Goal: Task Accomplishment & Management: Manage account settings

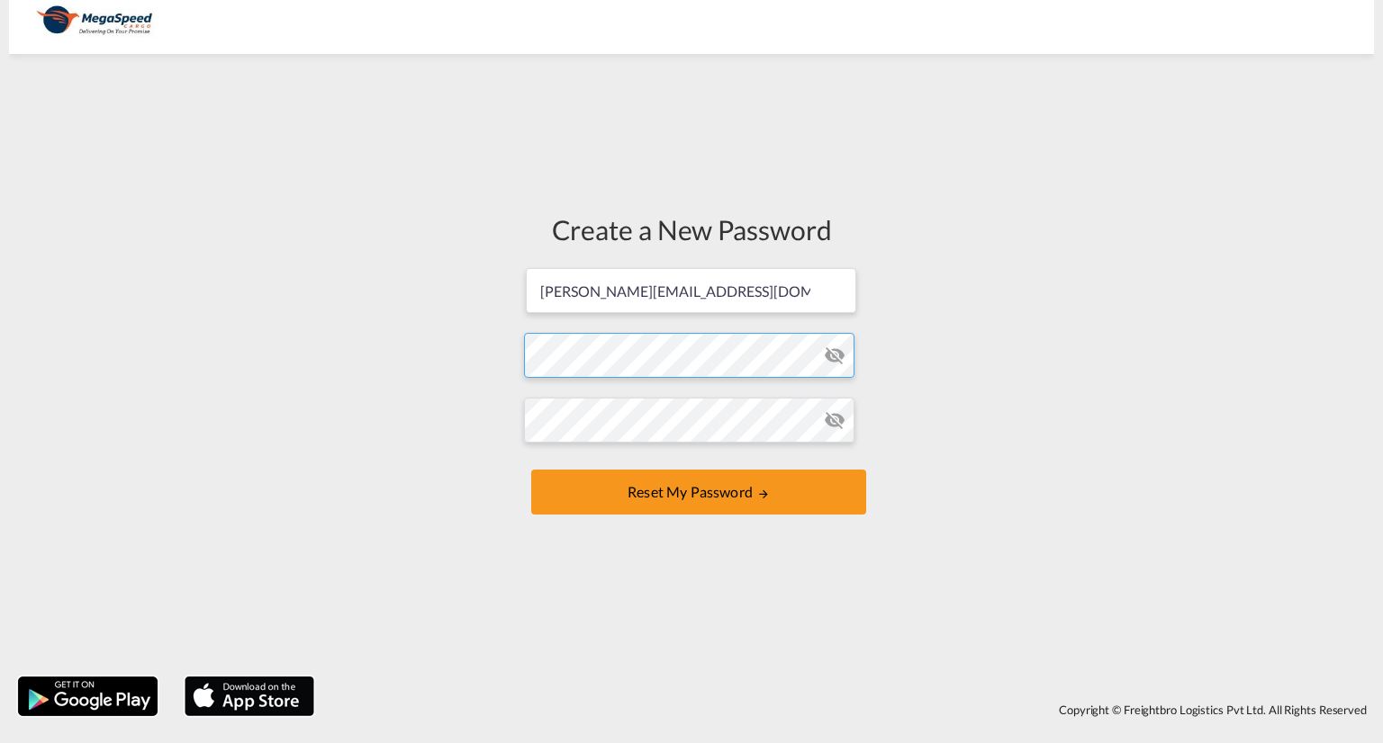
click at [680, 362] on form "kumar@fresa.io Password must contain the following: A special character A numbe…" at bounding box center [691, 393] width 335 height 254
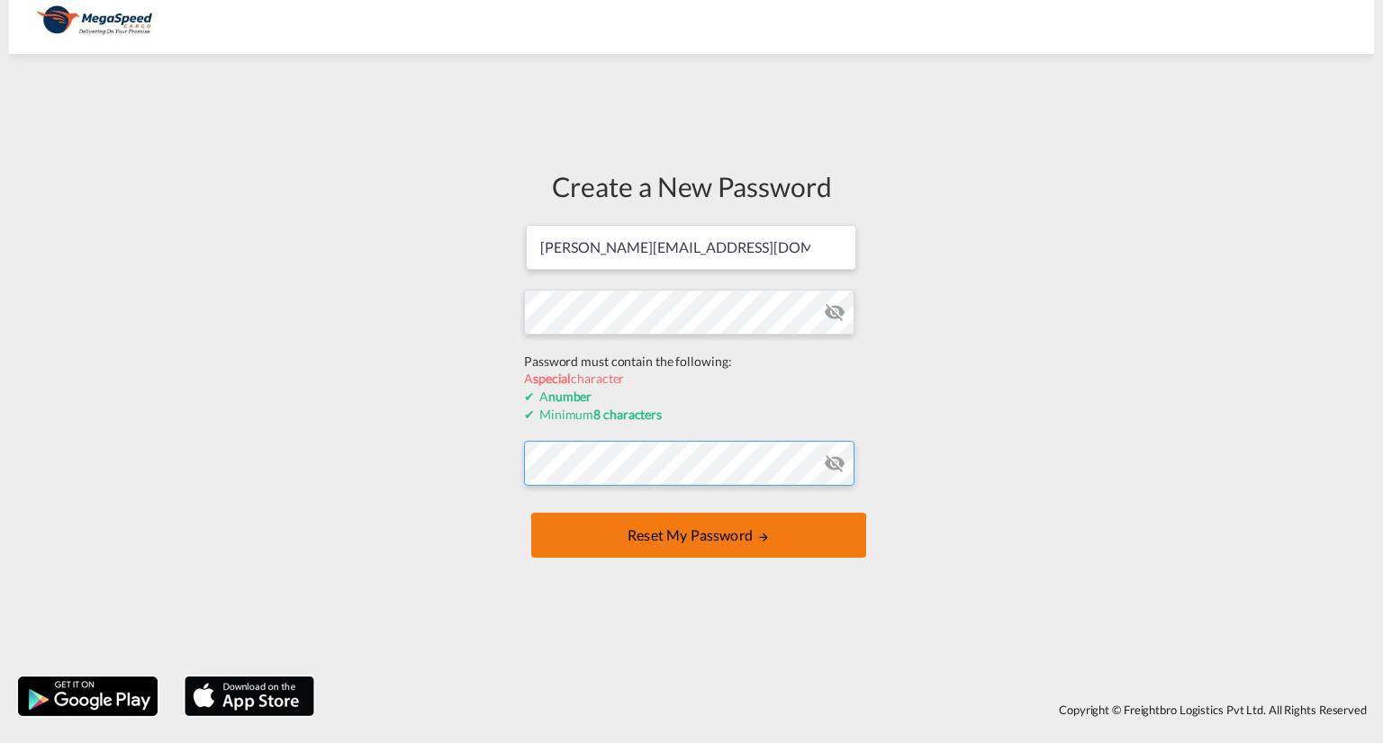
click at [718, 470] on form "kumar@fresa.io Password must contain the following: A special character A numbe…" at bounding box center [691, 393] width 335 height 340
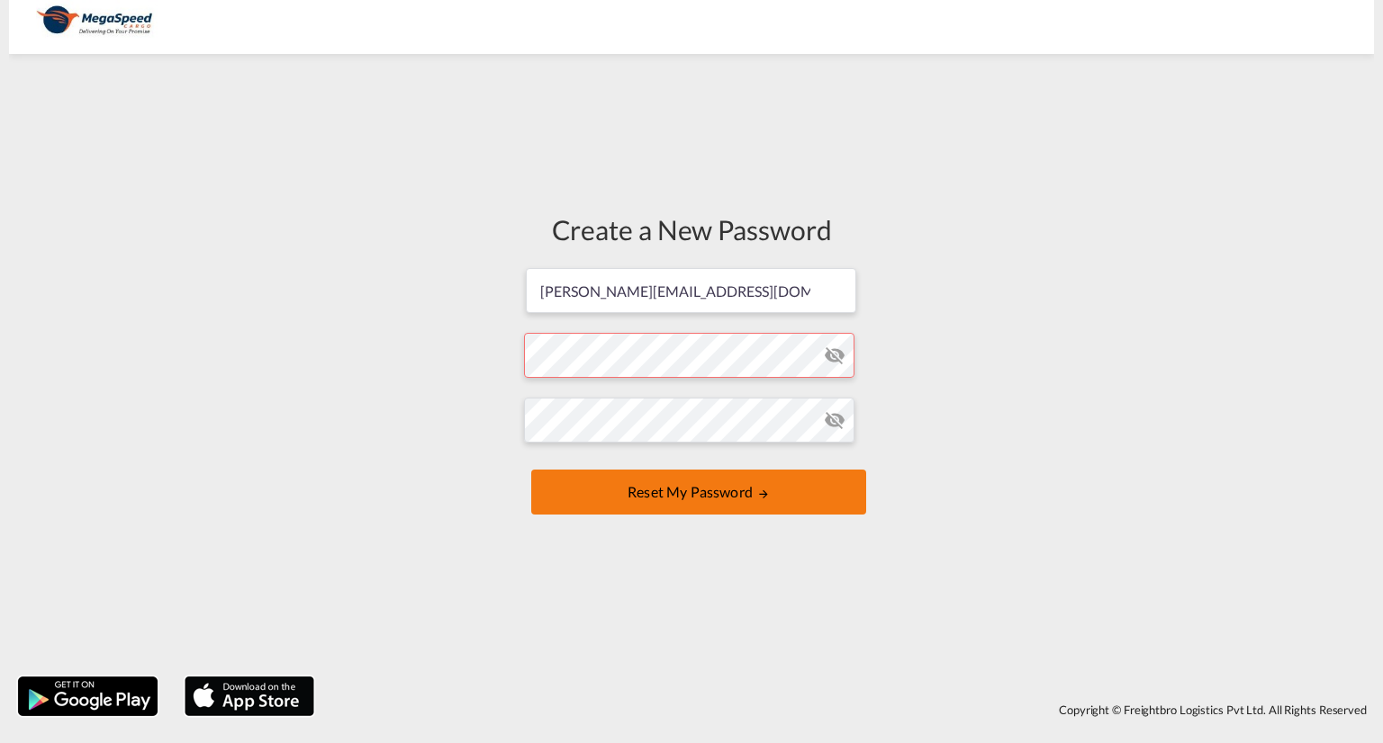
click at [754, 491] on button "Reset my password" at bounding box center [698, 492] width 335 height 45
click at [714, 495] on button "Reset my password" at bounding box center [698, 492] width 335 height 45
click at [835, 362] on md-icon "icon-eye-off" at bounding box center [835, 356] width 22 height 22
click at [828, 421] on md-icon "icon-eye-off" at bounding box center [835, 421] width 22 height 22
click at [761, 491] on md-icon "UPDATE MY PASSWORD" at bounding box center [763, 494] width 13 height 13
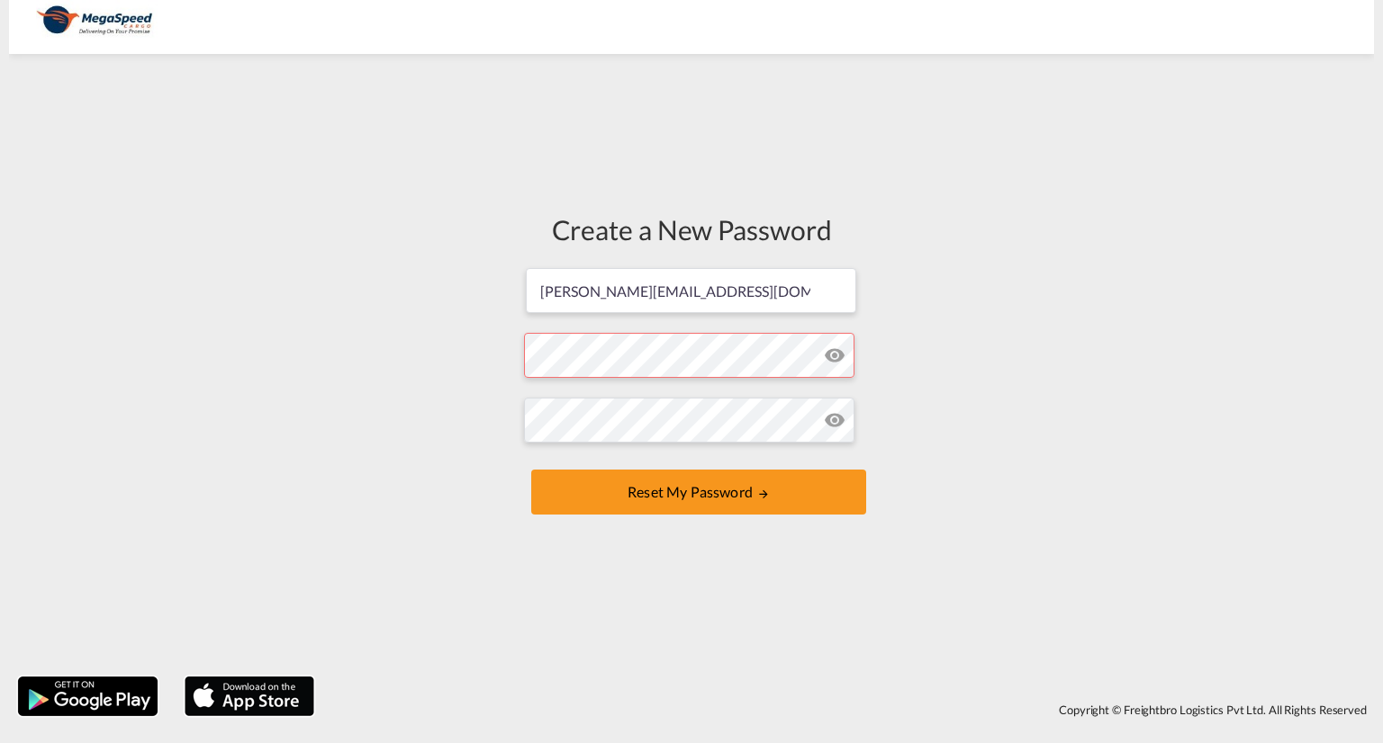
click at [648, 354] on form "kumar@fresa.io Password must contain the following: A special character A numbe…" at bounding box center [691, 393] width 335 height 254
click at [623, 468] on form "kumar@fresa.io Password must contain the following: A special character A numbe…" at bounding box center [691, 393] width 335 height 254
click at [669, 500] on button "Reset my password" at bounding box center [698, 492] width 335 height 45
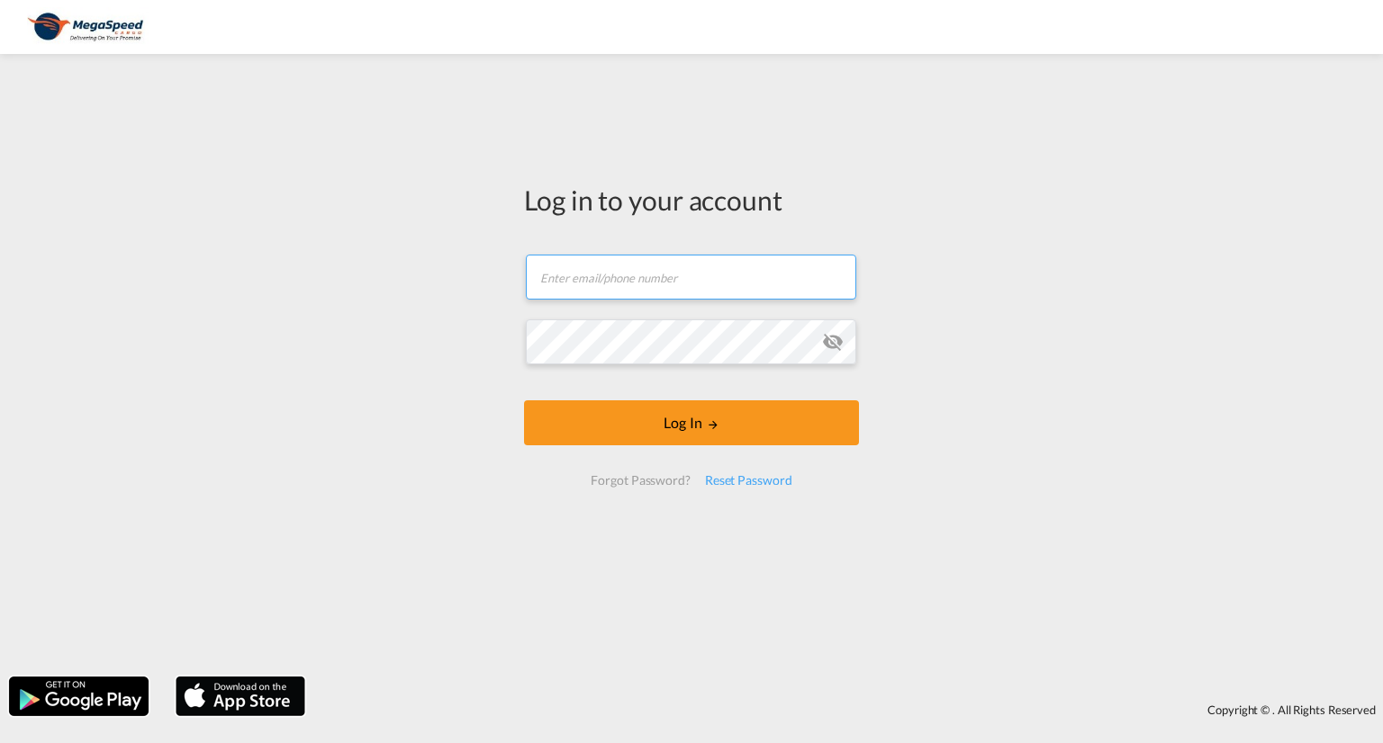
type input "[PERSON_NAME][EMAIL_ADDRESS][DOMAIN_NAME]"
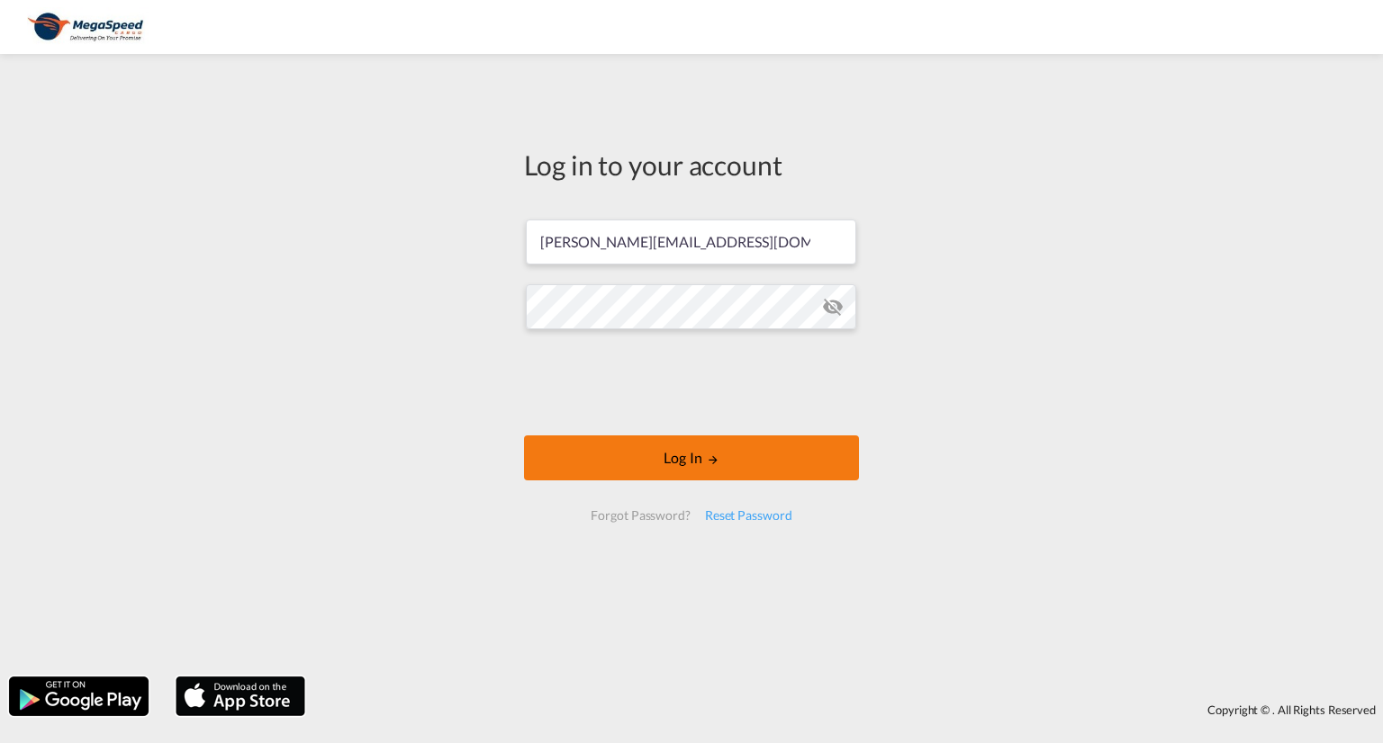
click at [683, 460] on button "Log In" at bounding box center [691, 458] width 335 height 45
click at [730, 458] on button "Log In" at bounding box center [691, 458] width 335 height 45
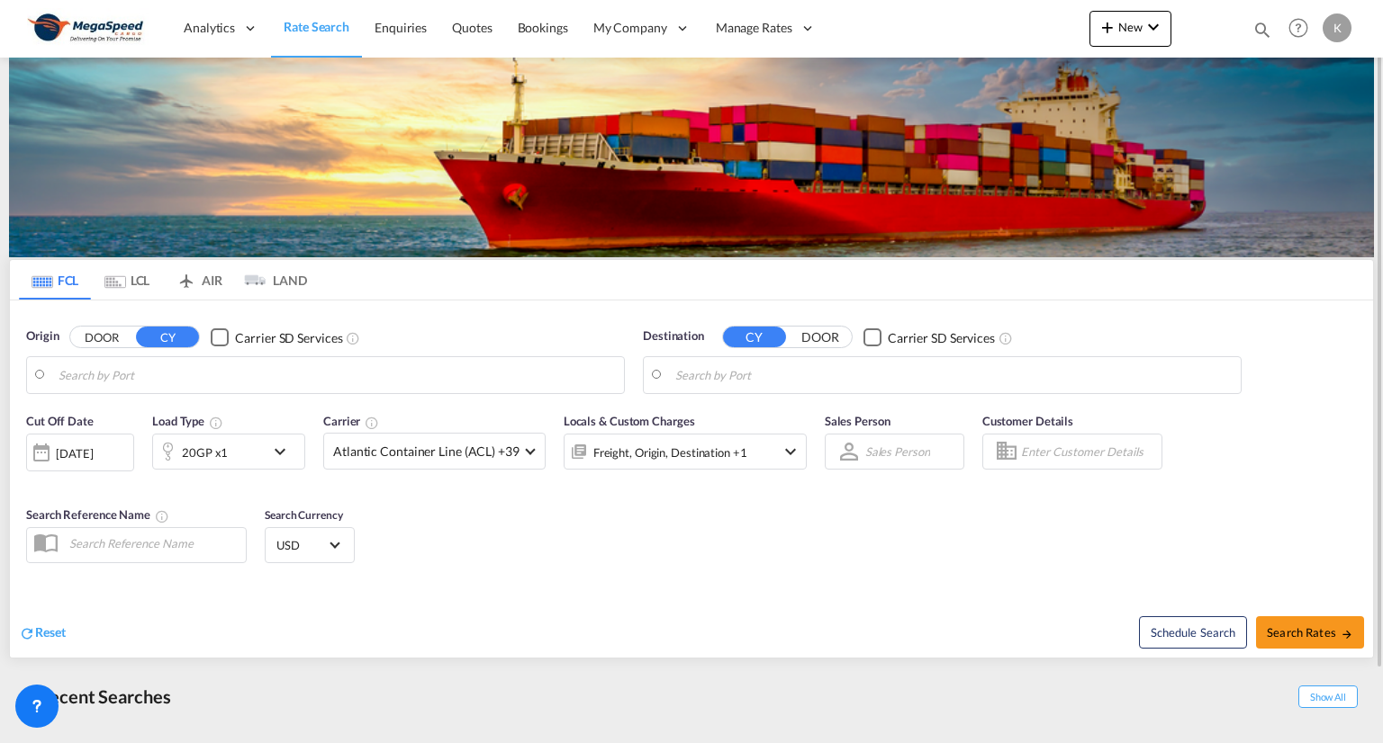
click at [133, 288] on md-tab-item "LCL" at bounding box center [127, 280] width 72 height 40
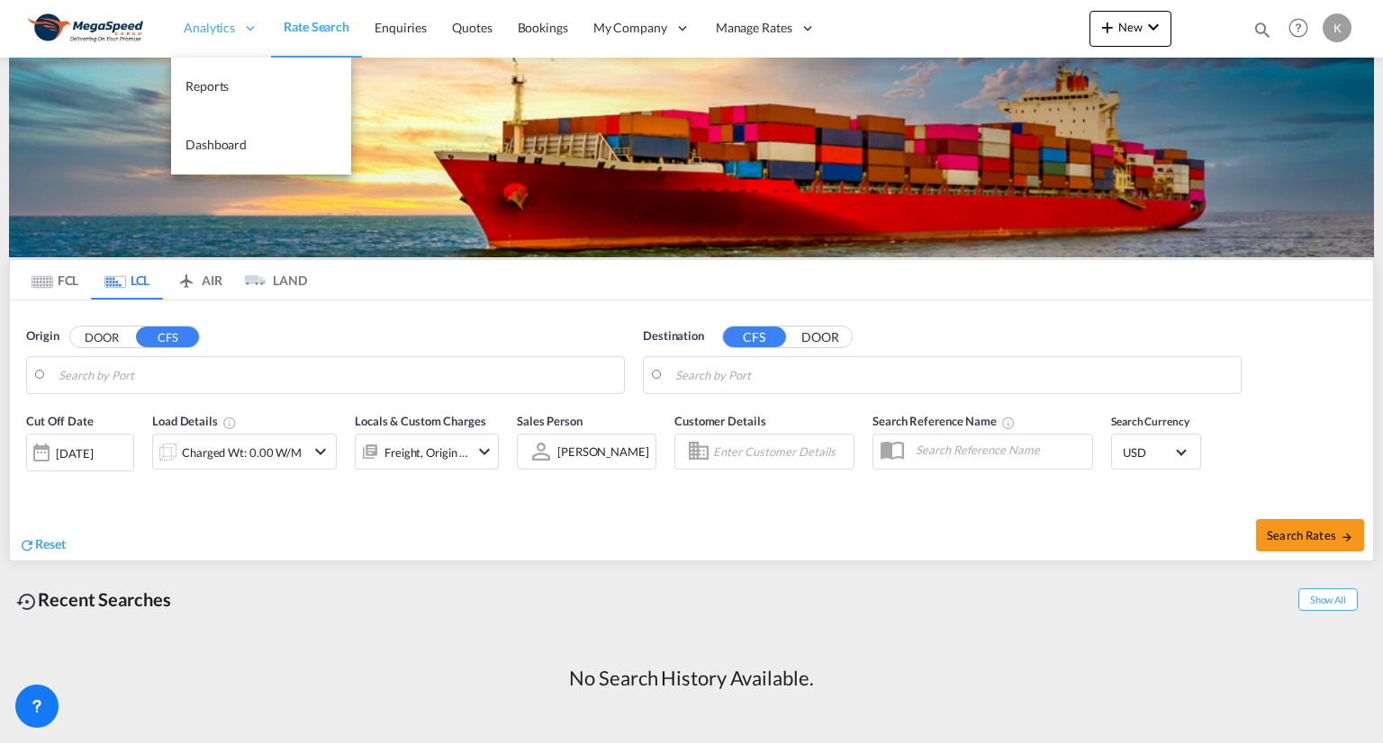
click at [209, 23] on span "Analytics" at bounding box center [209, 28] width 51 height 18
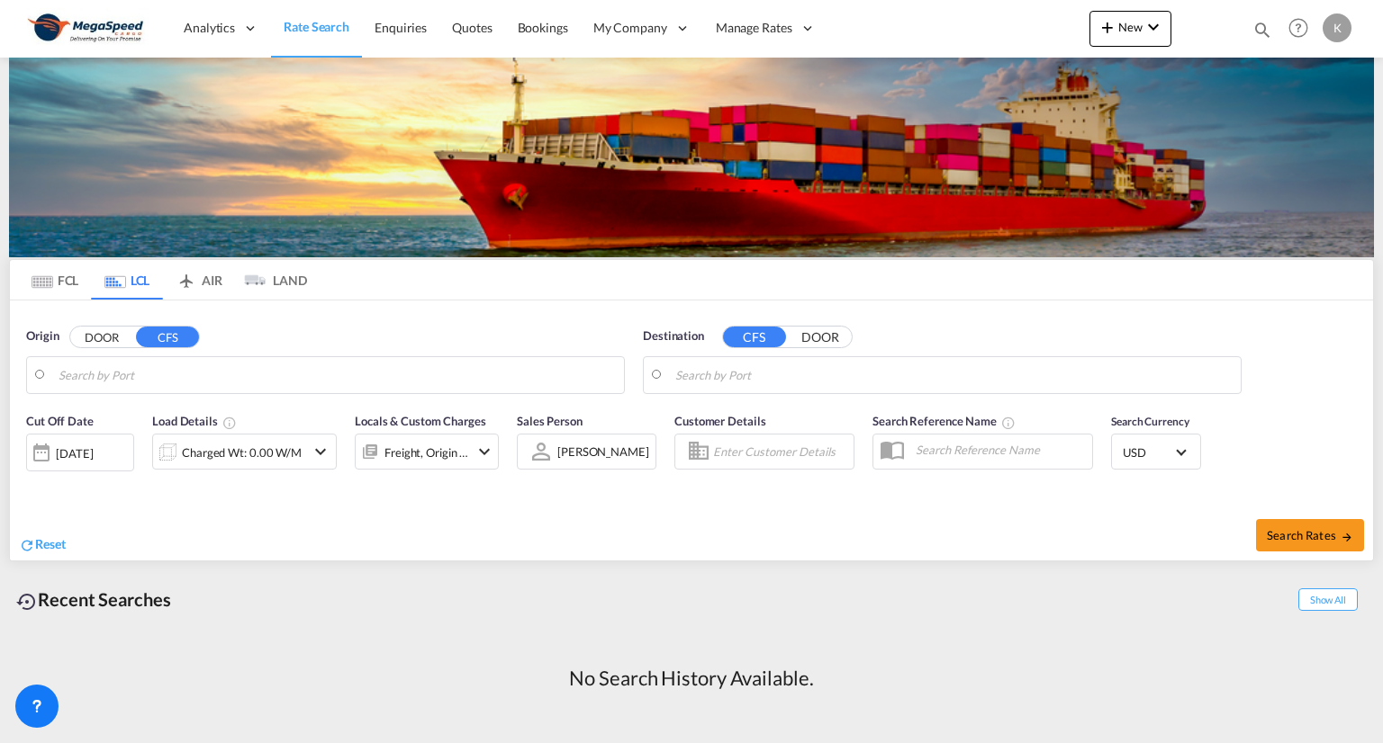
click at [993, 671] on div "No Search History Available." at bounding box center [691, 679] width 1365 height 64
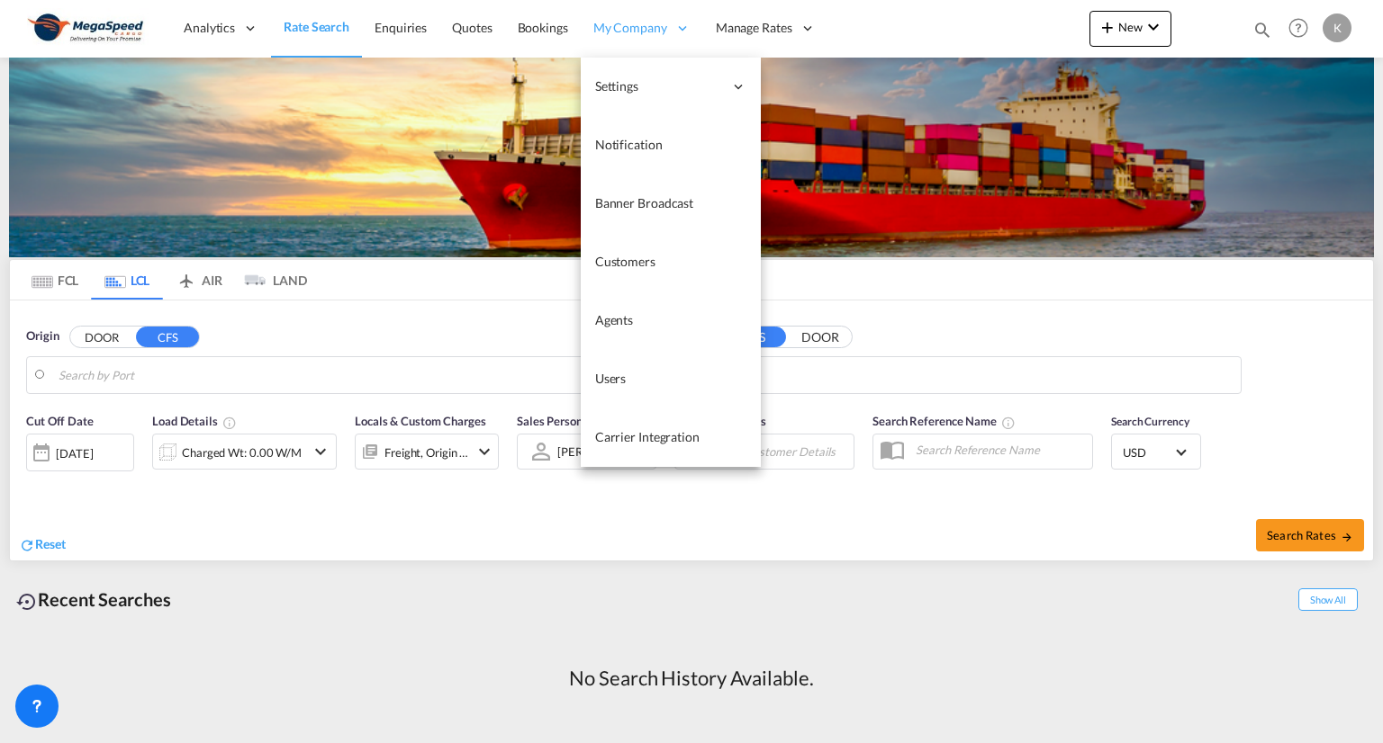
click at [637, 30] on span "My Company" at bounding box center [630, 28] width 74 height 18
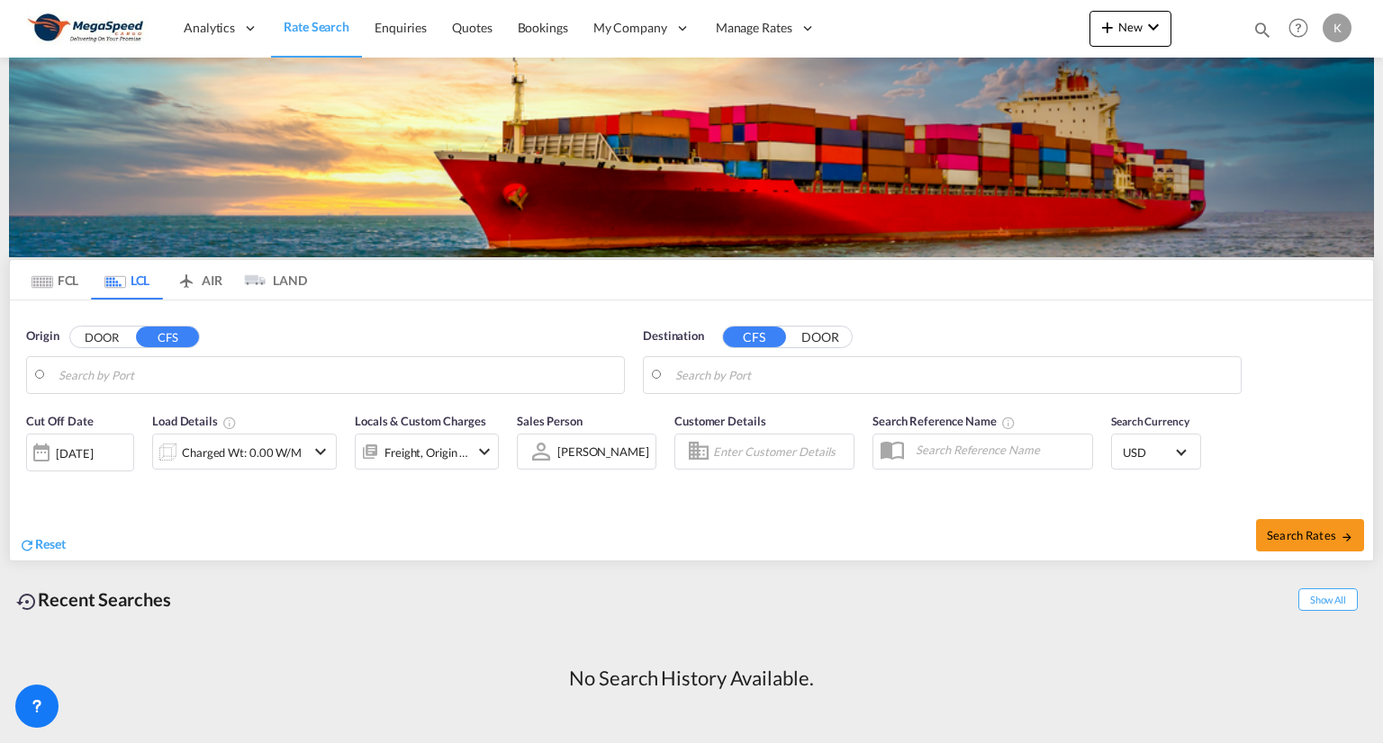
click at [1264, 28] on md-icon "icon-magnify" at bounding box center [1262, 30] width 20 height 20
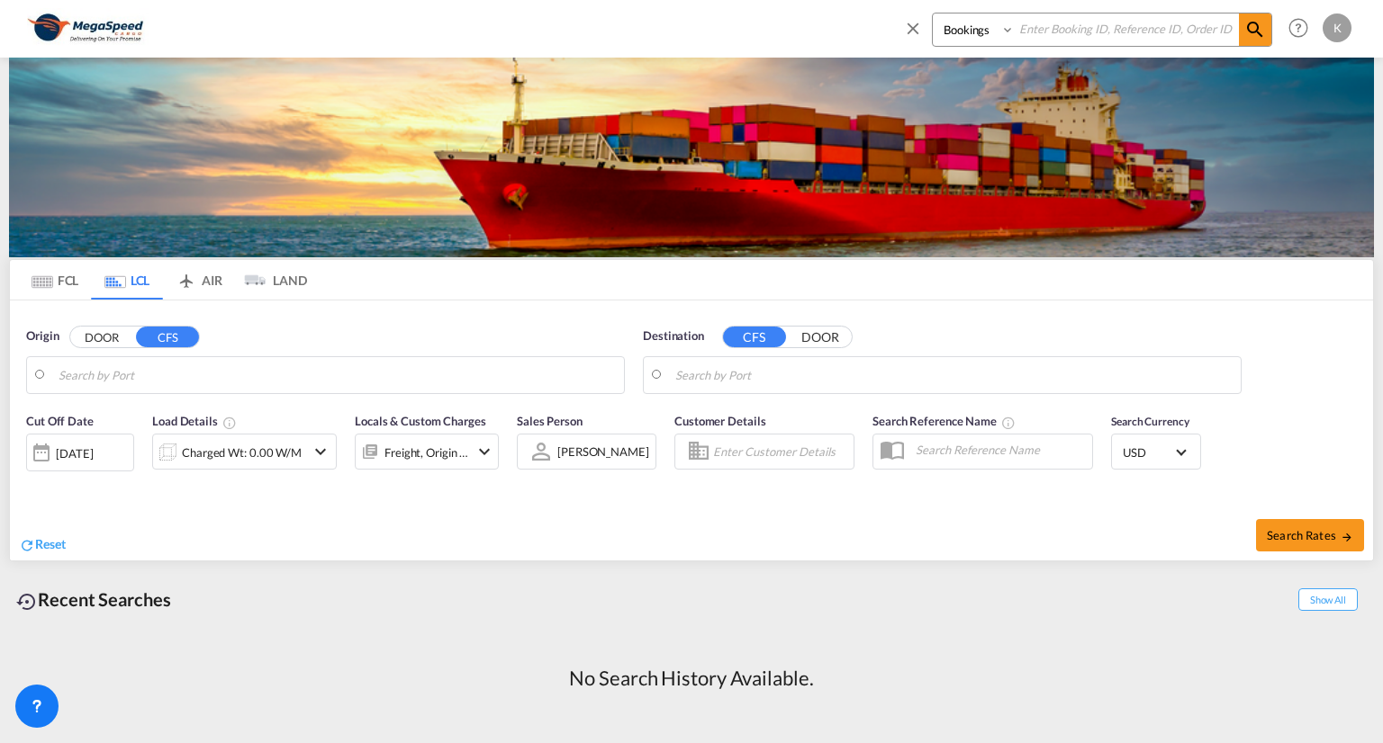
click at [1012, 33] on select "Bookings Quotes Enquiries" at bounding box center [975, 30] width 86 height 32
click at [1069, 19] on input at bounding box center [1126, 30] width 224 height 32
type input "api"
click at [995, 30] on select "Bookings Quotes Enquiries" at bounding box center [975, 30] width 86 height 32
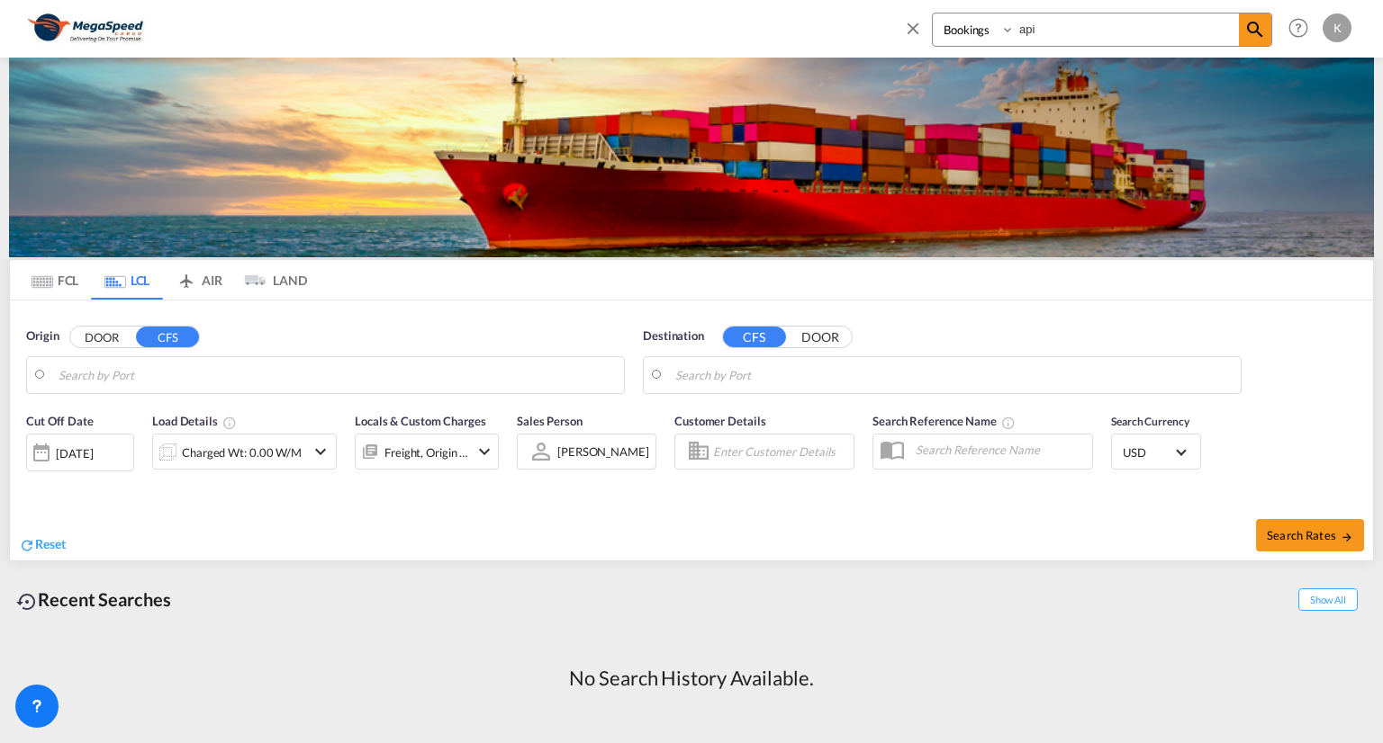
select select "Quotes"
click at [932, 14] on select "Bookings Quotes Enquiries" at bounding box center [975, 30] width 86 height 32
click at [1066, 37] on input "api" at bounding box center [1126, 30] width 224 height 32
click at [1259, 26] on md-icon "icon-magnify" at bounding box center [1255, 30] width 22 height 22
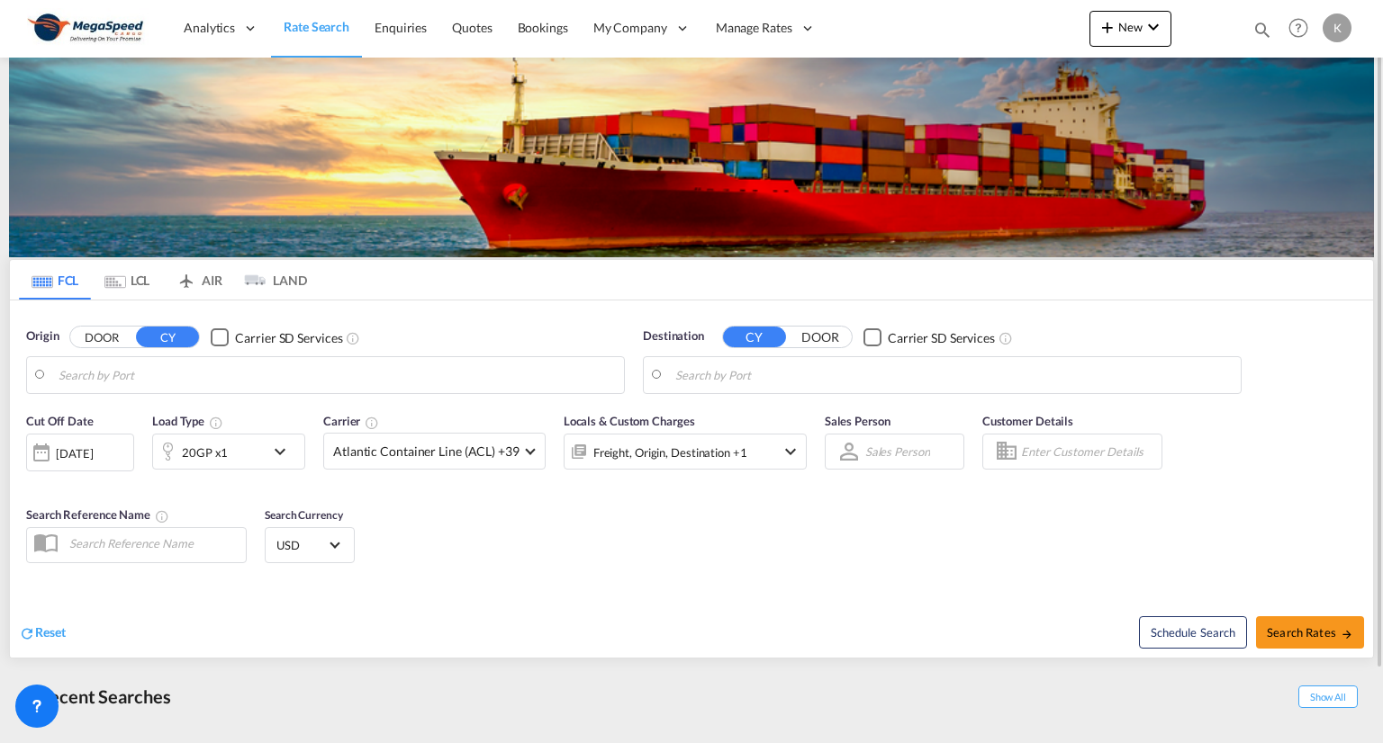
click at [1338, 29] on div "K" at bounding box center [1336, 28] width 29 height 29
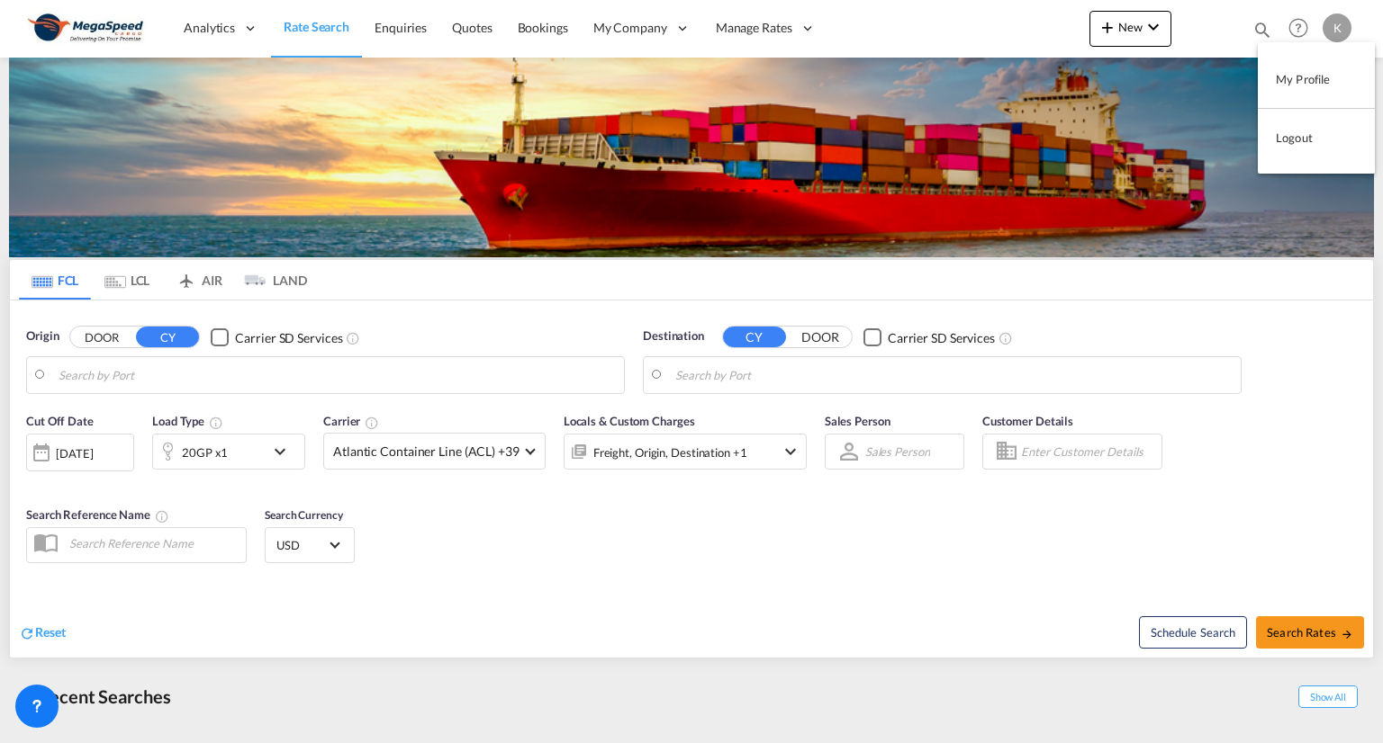
click at [1317, 131] on button "Logout" at bounding box center [1315, 138] width 117 height 36
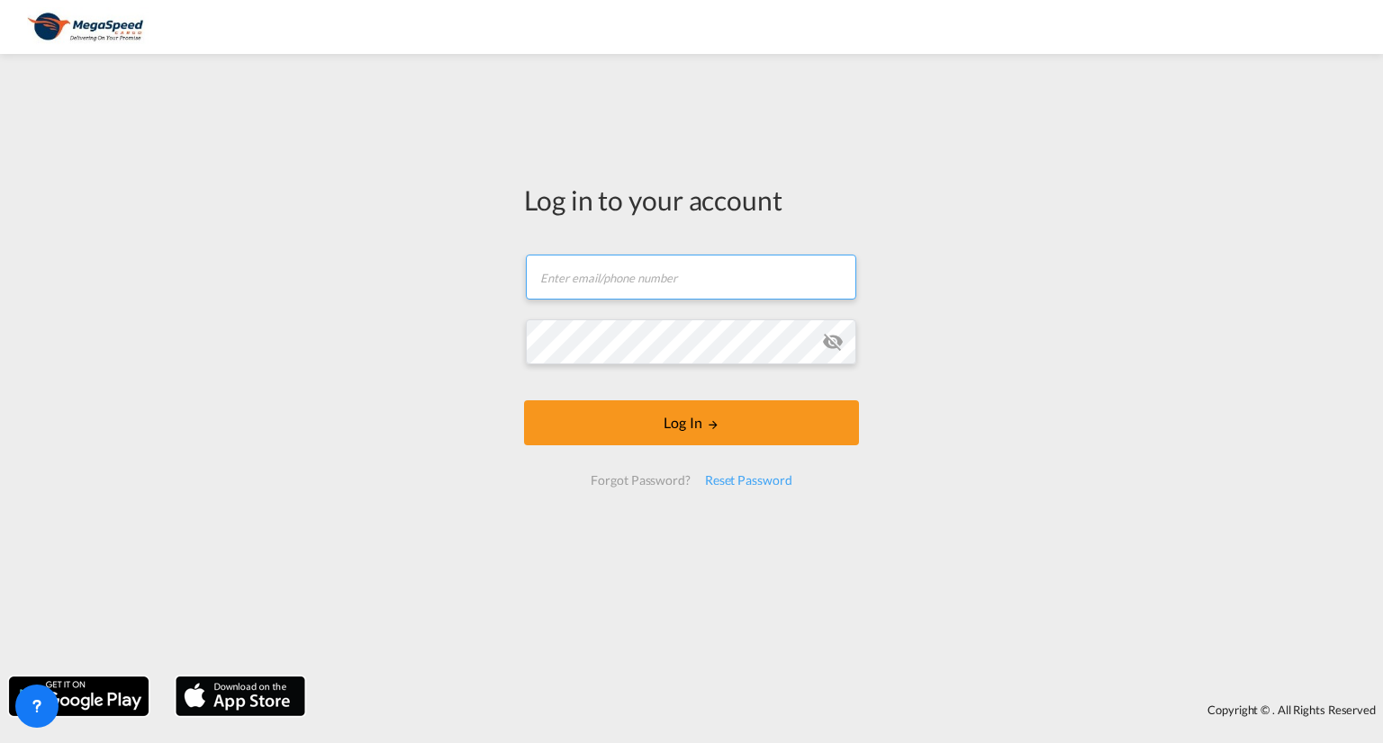
type input "[PERSON_NAME][EMAIL_ADDRESS][DOMAIN_NAME]"
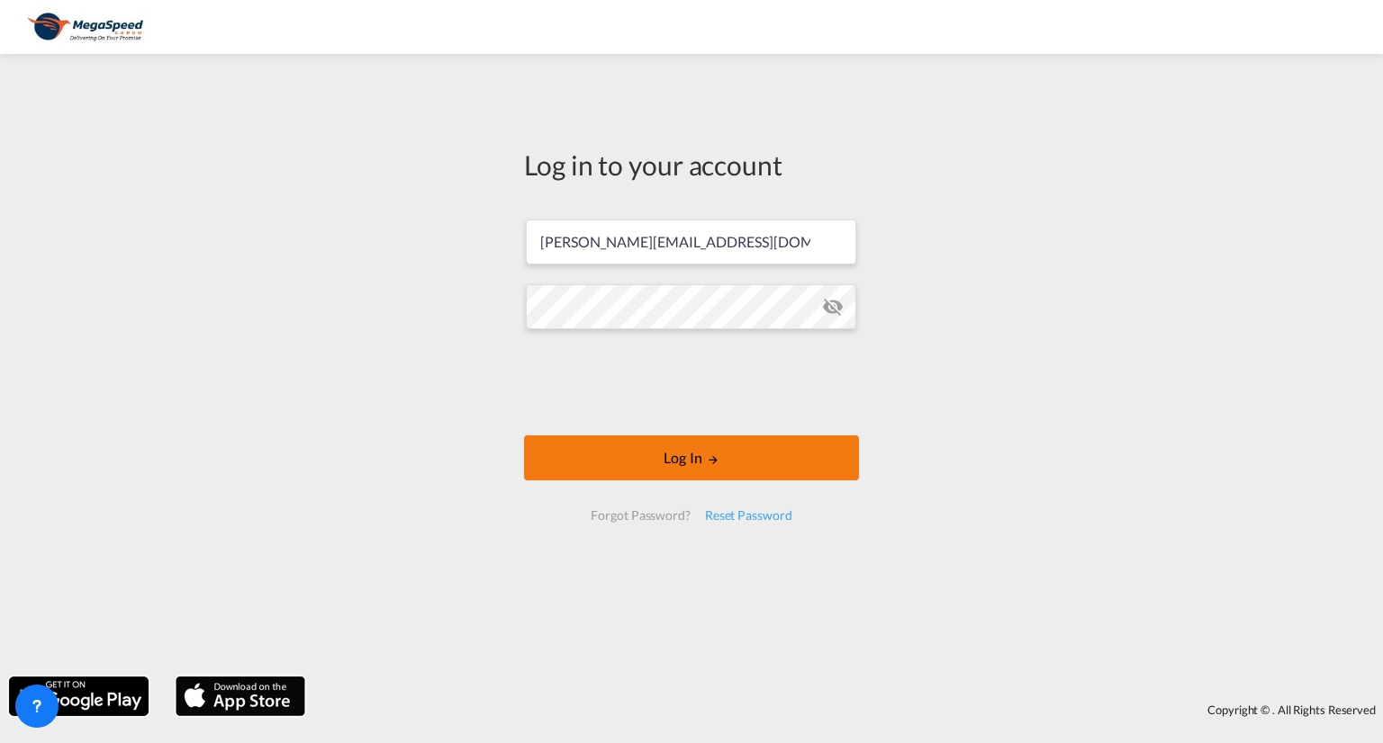
click at [695, 453] on button "Log In" at bounding box center [691, 458] width 335 height 45
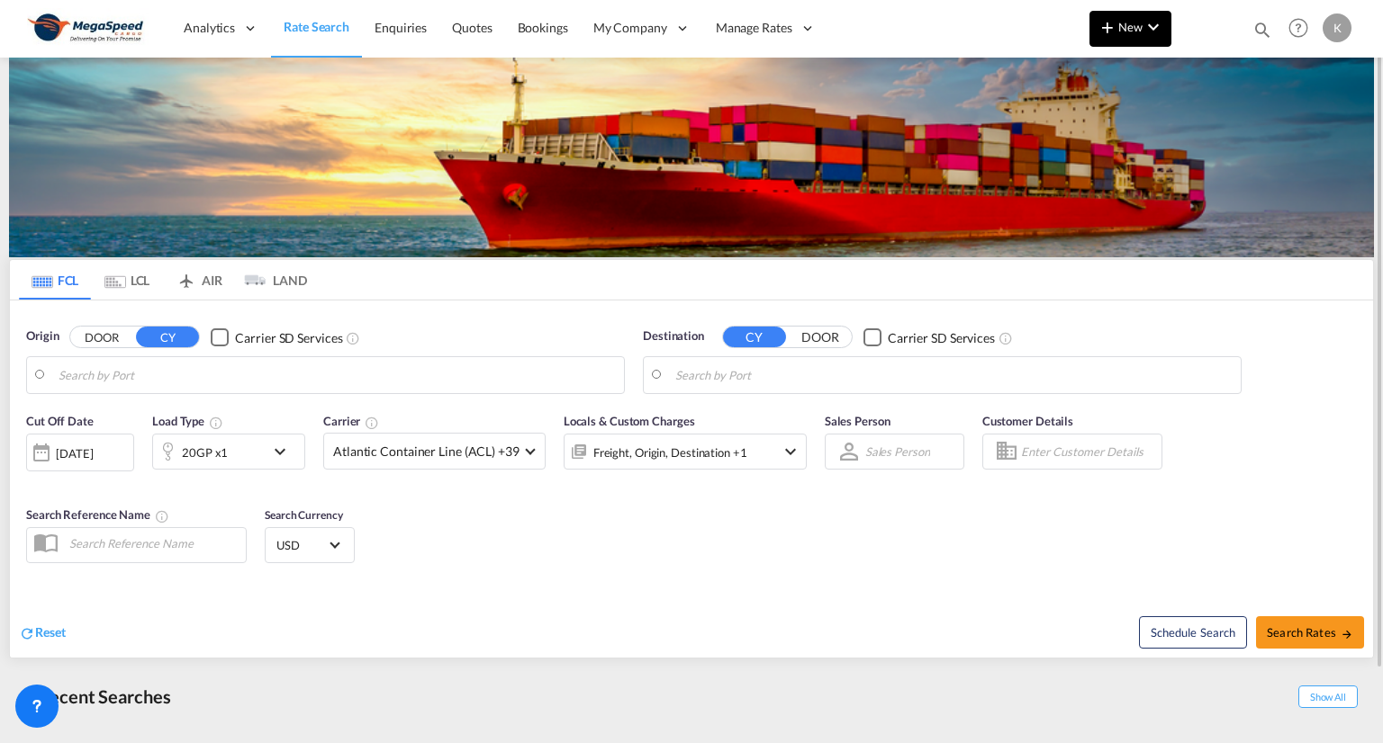
click at [1155, 29] on md-icon "icon-chevron-down" at bounding box center [1153, 27] width 22 height 22
